Goal: Task Accomplishment & Management: Manage account settings

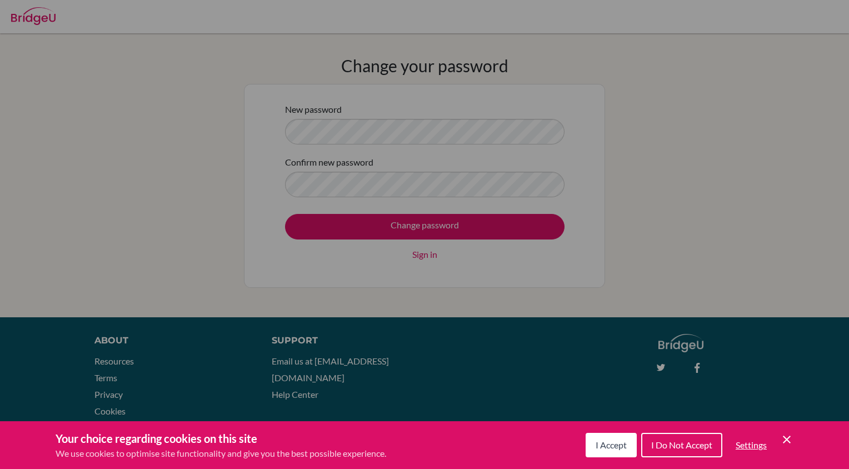
click at [602, 445] on span "I Accept" at bounding box center [610, 444] width 31 height 11
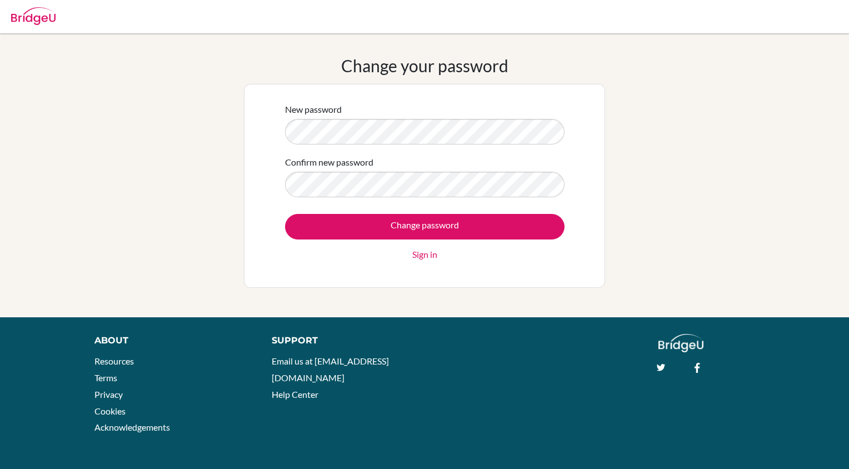
click at [430, 254] on link "Sign in" at bounding box center [424, 254] width 25 height 13
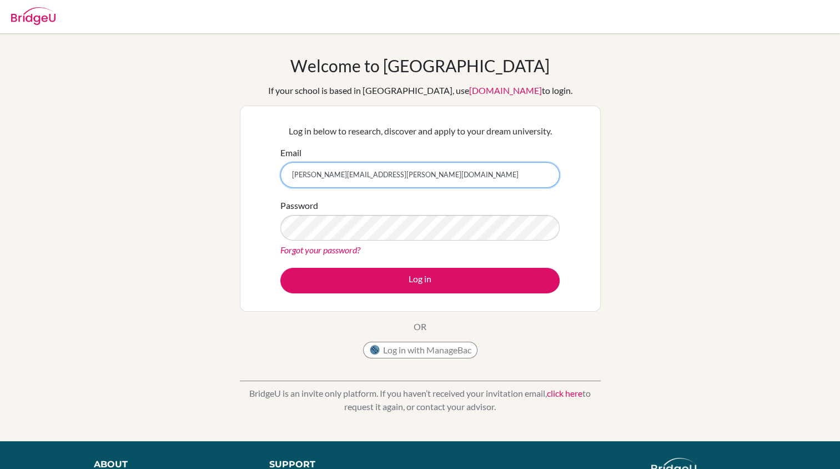
type input "roseanne.mccormack@helsingborg.se"
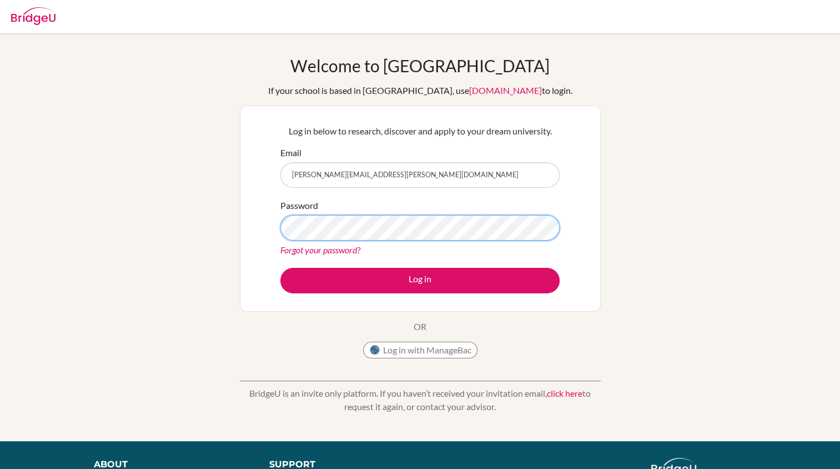
click at [281, 268] on button "Log in" at bounding box center [420, 281] width 279 height 26
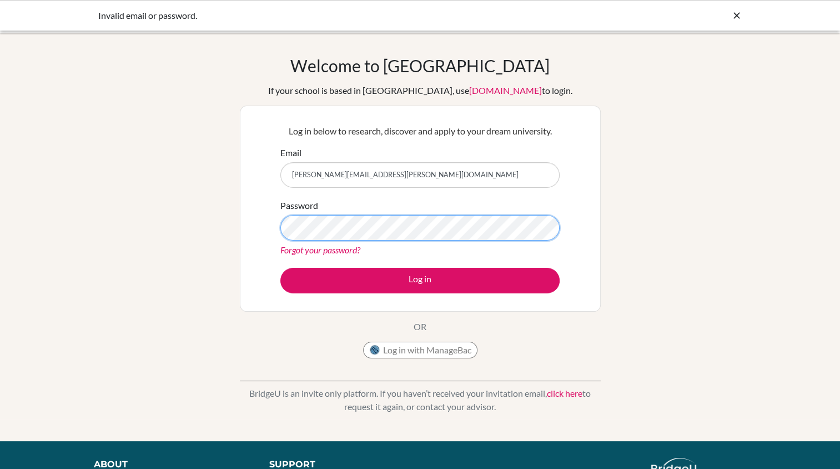
click at [281, 268] on button "Log in" at bounding box center [420, 281] width 279 height 26
click at [355, 178] on input "roseanne.mccormack@helsingborg.se" at bounding box center [420, 175] width 279 height 26
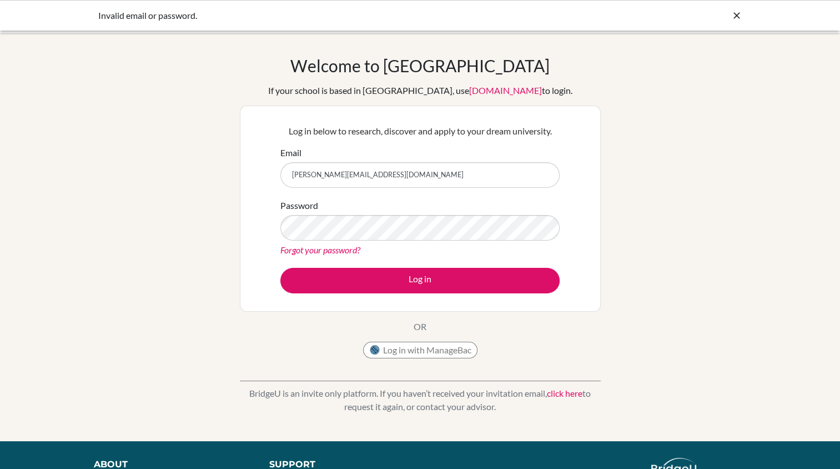
type input "[PERSON_NAME][EMAIL_ADDRESS][DOMAIN_NAME]"
click at [281, 268] on button "Log in" at bounding box center [420, 281] width 279 height 26
click at [342, 252] on link "Forgot your password?" at bounding box center [321, 249] width 80 height 11
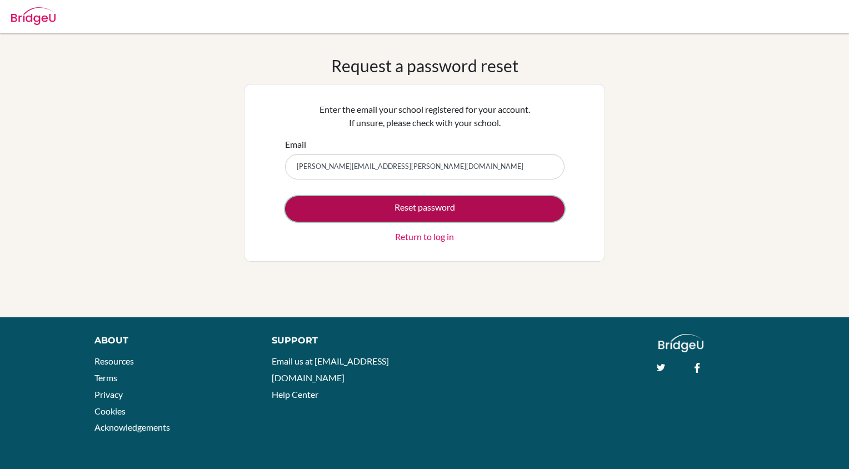
click at [412, 210] on button "Reset password" at bounding box center [424, 209] width 279 height 26
click at [437, 209] on button "Reset password" at bounding box center [424, 209] width 279 height 26
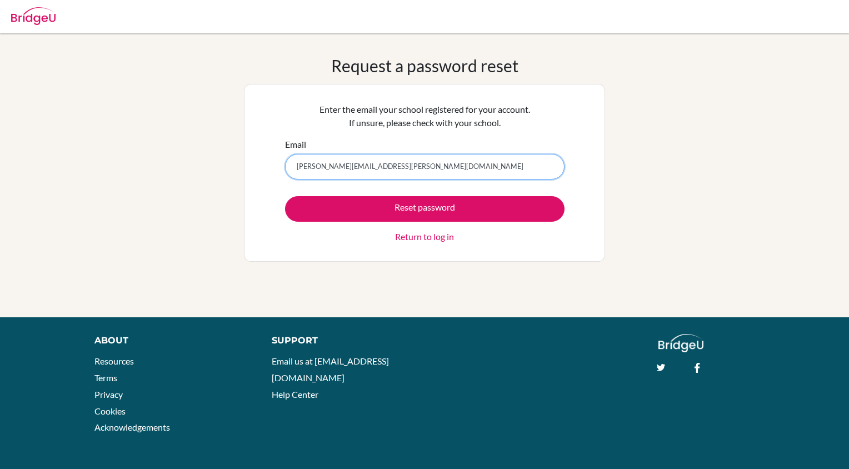
click at [361, 166] on input "[PERSON_NAME][EMAIL_ADDRESS][PERSON_NAME][DOMAIN_NAME]" at bounding box center [424, 167] width 279 height 26
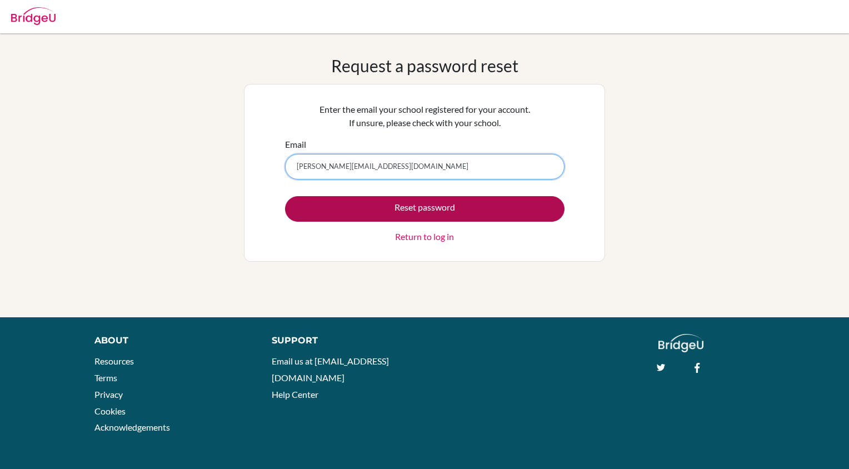
type input "[PERSON_NAME][EMAIL_ADDRESS][DOMAIN_NAME]"
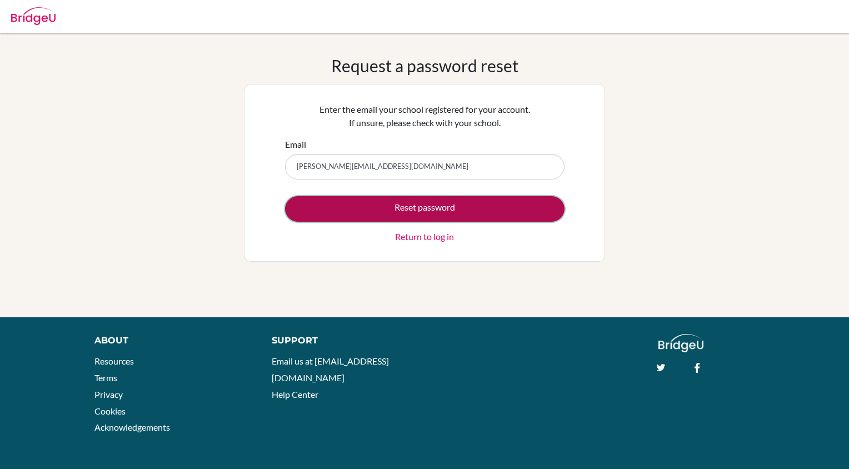
click at [424, 209] on button "Reset password" at bounding box center [424, 209] width 279 height 26
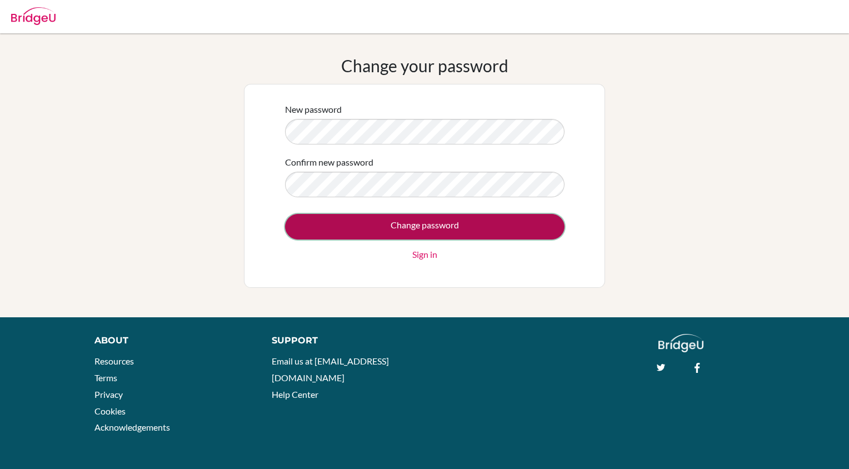
click at [417, 225] on input "Change password" at bounding box center [424, 227] width 279 height 26
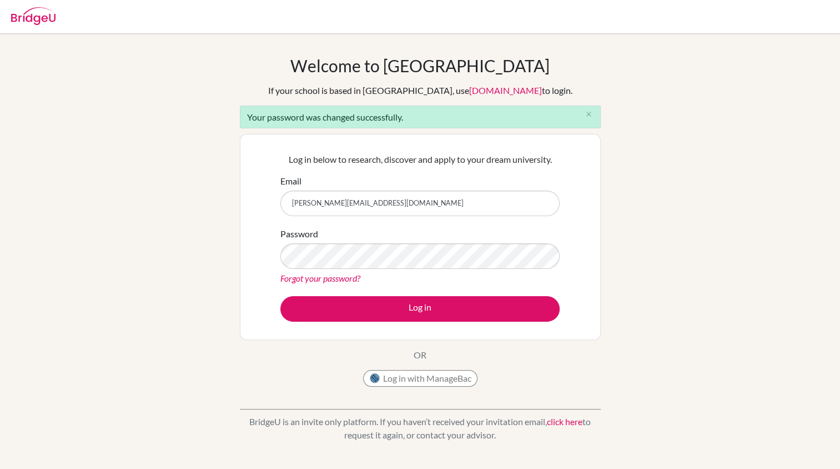
type input "[PERSON_NAME][EMAIL_ADDRESS][DOMAIN_NAME]"
click at [281, 296] on button "Log in" at bounding box center [420, 309] width 279 height 26
